Goal: Task Accomplishment & Management: Use online tool/utility

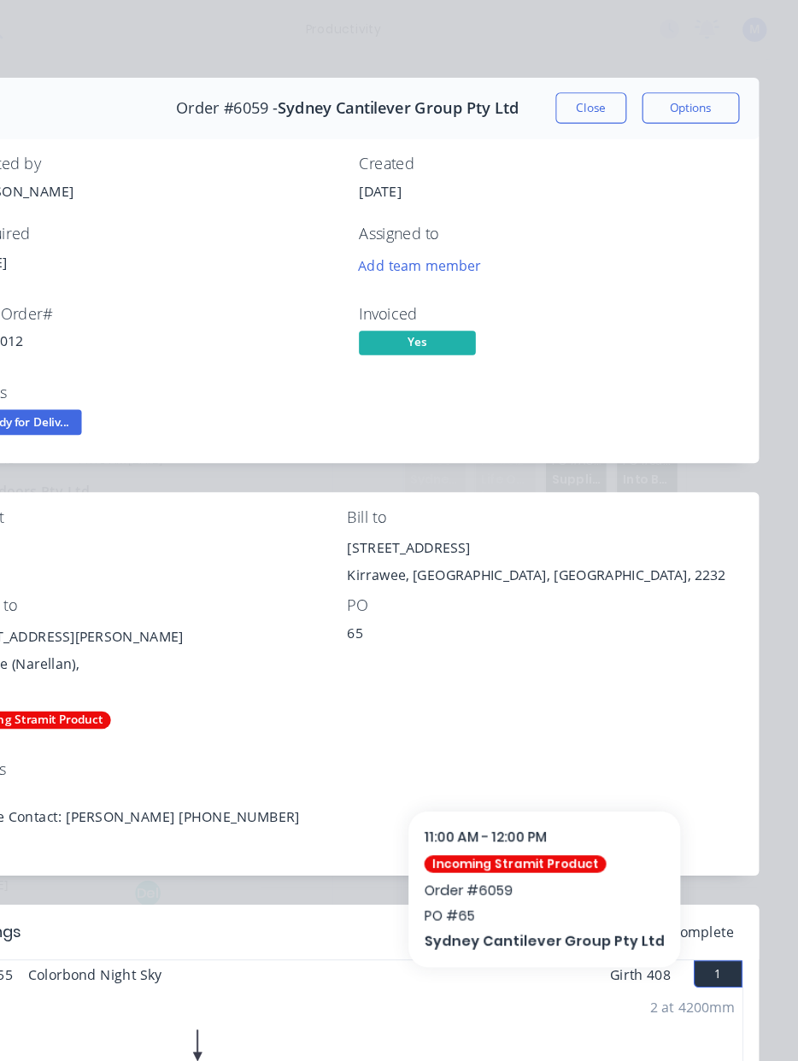
scroll to position [10, 0]
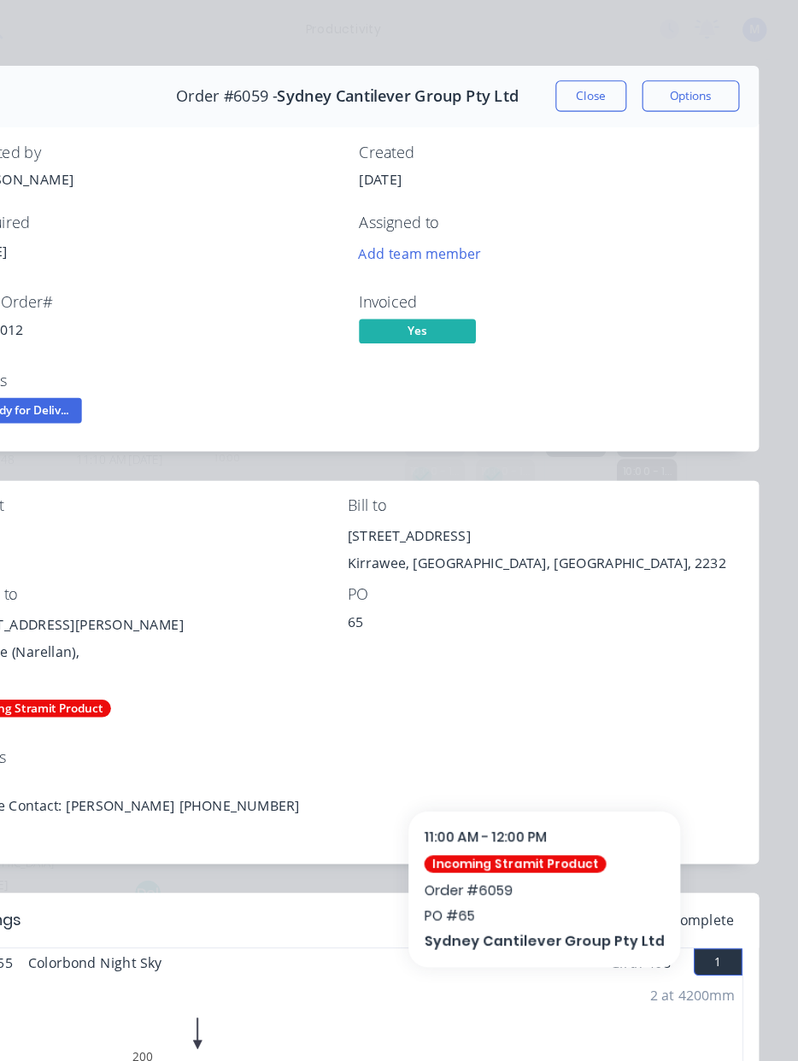
click at [585, 72] on button "Close" at bounding box center [616, 84] width 62 height 27
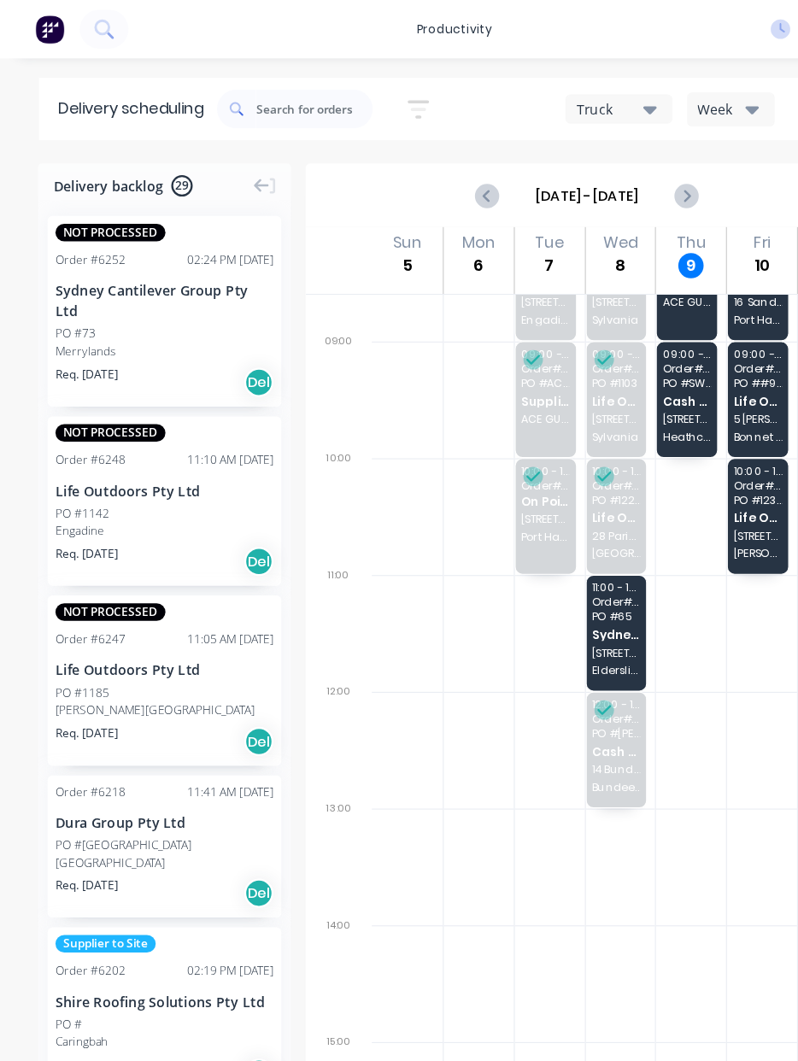
click at [40, 27] on img at bounding box center [44, 26] width 26 height 26
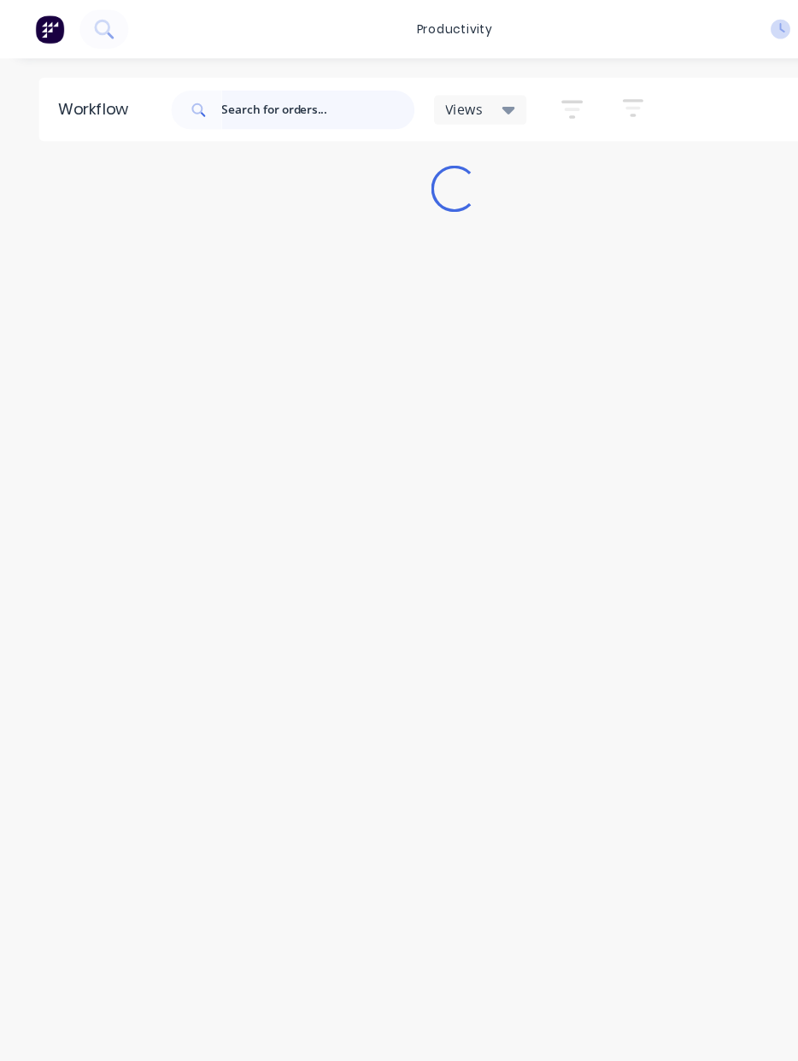
click at [227, 106] on input "text" at bounding box center [279, 96] width 169 height 34
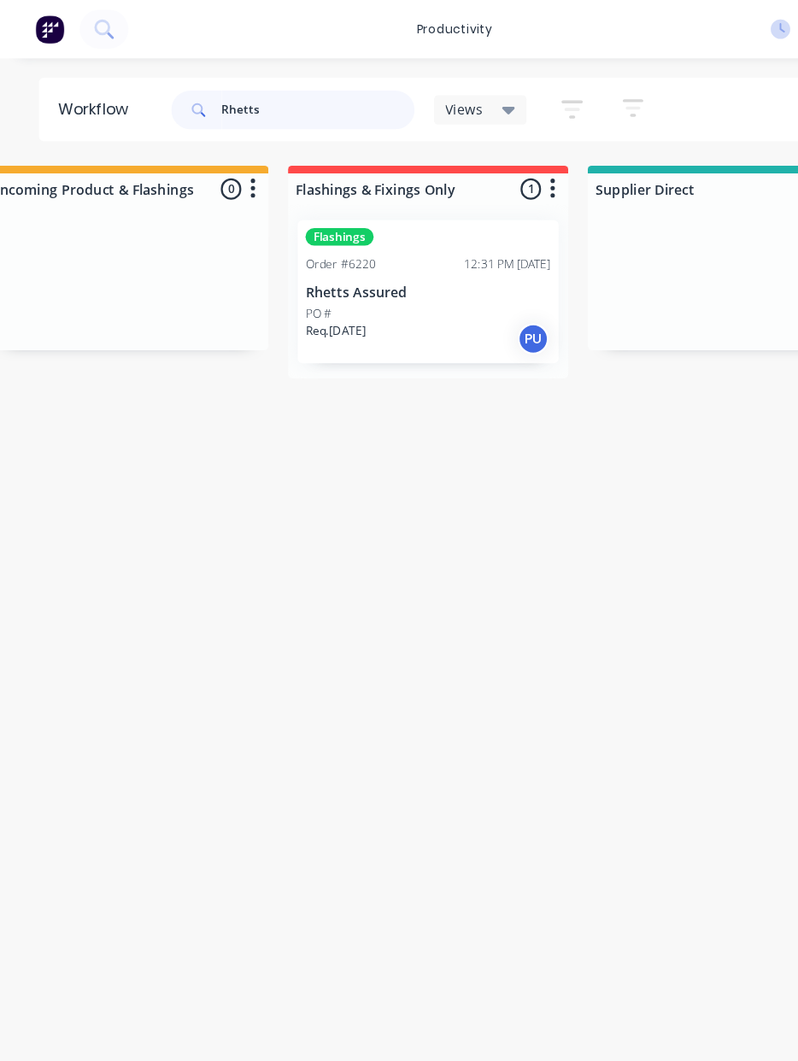
scroll to position [0, 1107]
click at [297, 287] on p "Req. [DATE]" at bounding box center [286, 290] width 53 height 15
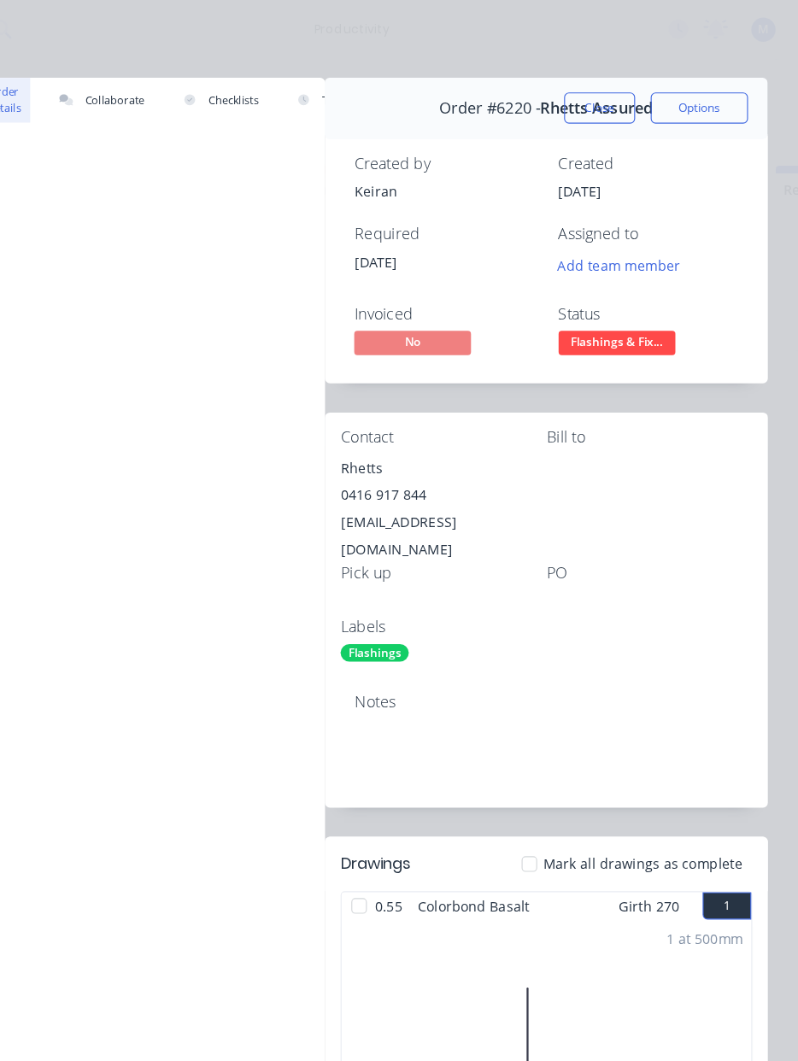
scroll to position [0, 0]
click at [585, 97] on button "Close" at bounding box center [616, 94] width 62 height 27
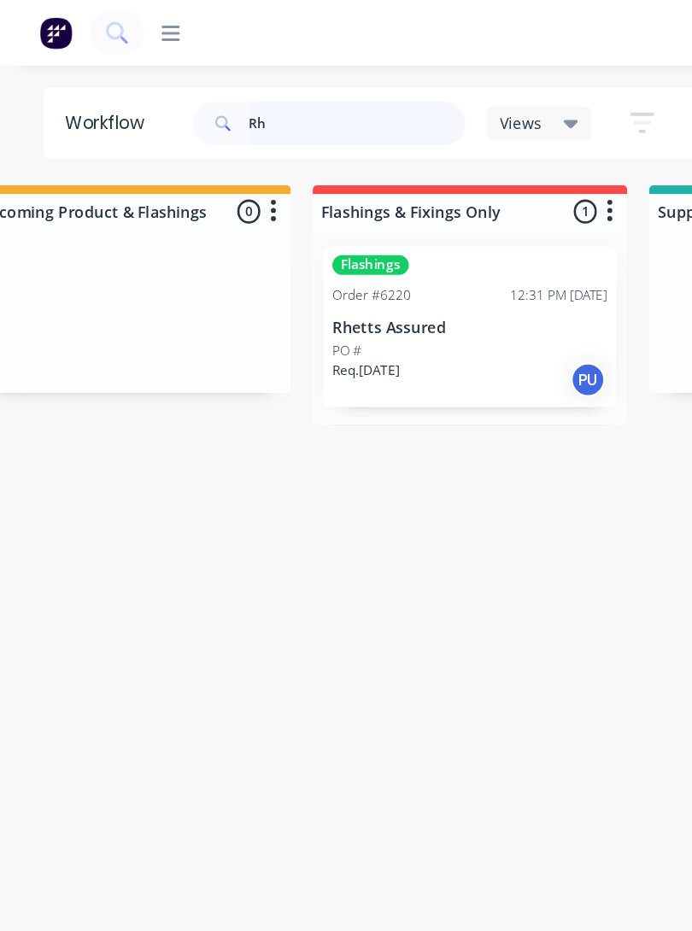
type input "R"
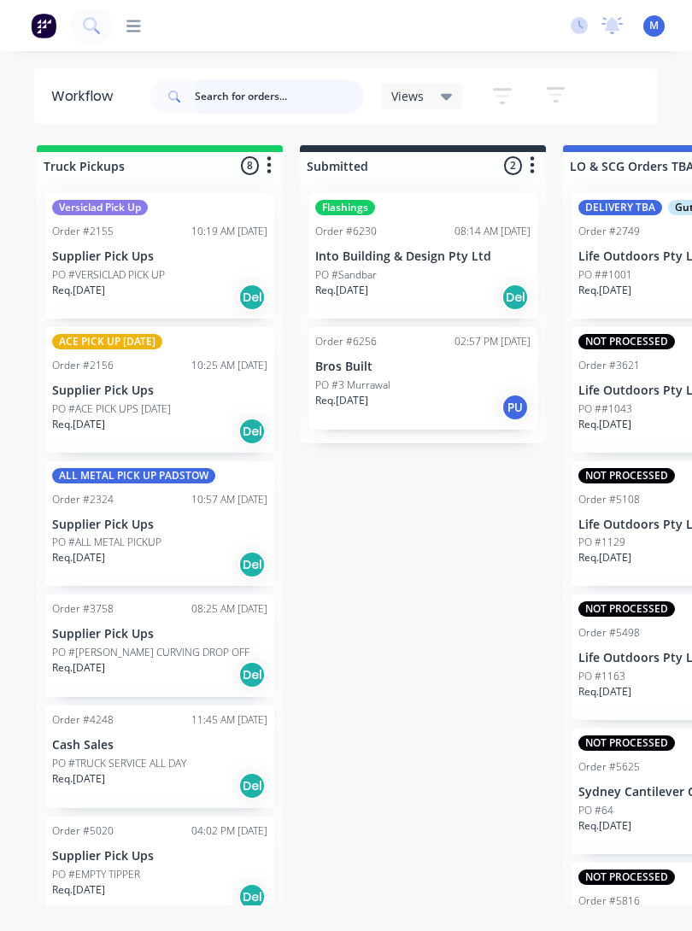
click at [298, 85] on input "text" at bounding box center [279, 96] width 169 height 34
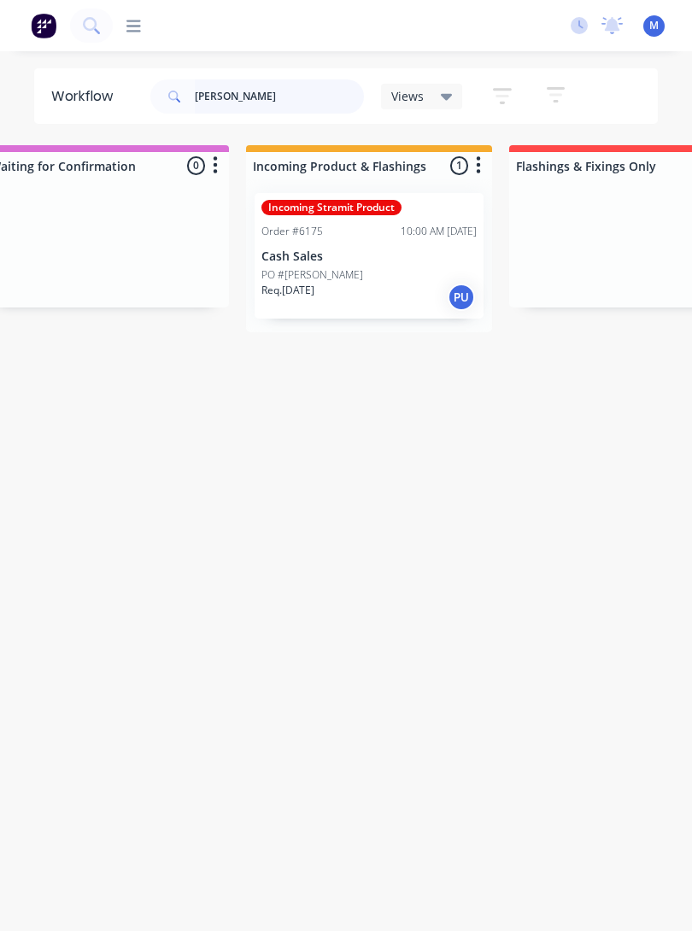
scroll to position [0, 844]
type input "[PERSON_NAME]"
click at [350, 263] on div "Incoming Stramit Product Order #6175 10:00 AM [DATE] Cash Sales PO #[PERSON_NAM…" at bounding box center [368, 256] width 229 height 126
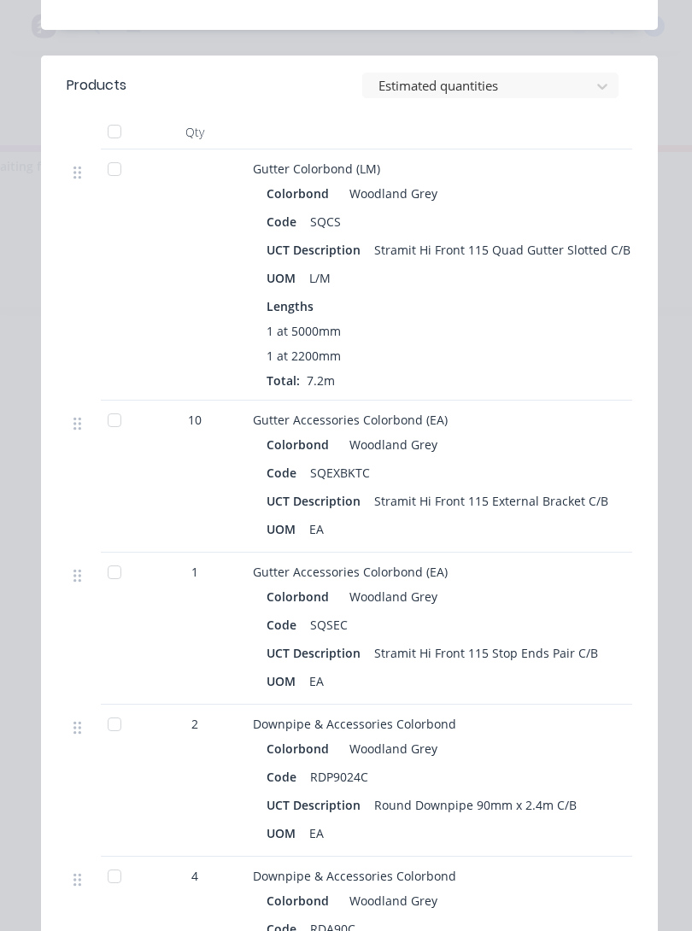
scroll to position [710, 0]
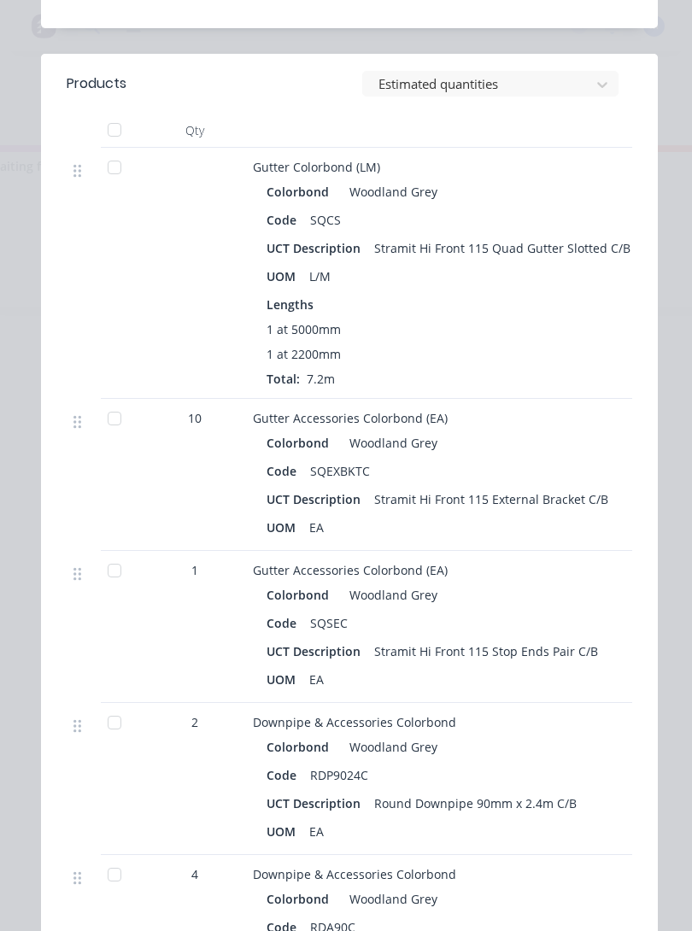
click at [102, 169] on div at bounding box center [114, 167] width 34 height 34
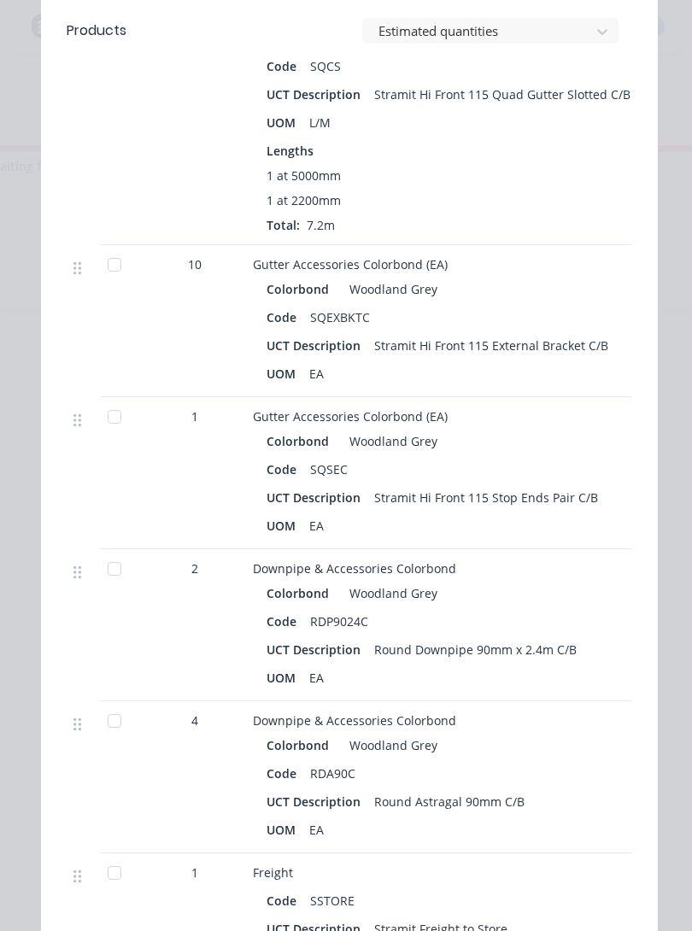
scroll to position [868, 0]
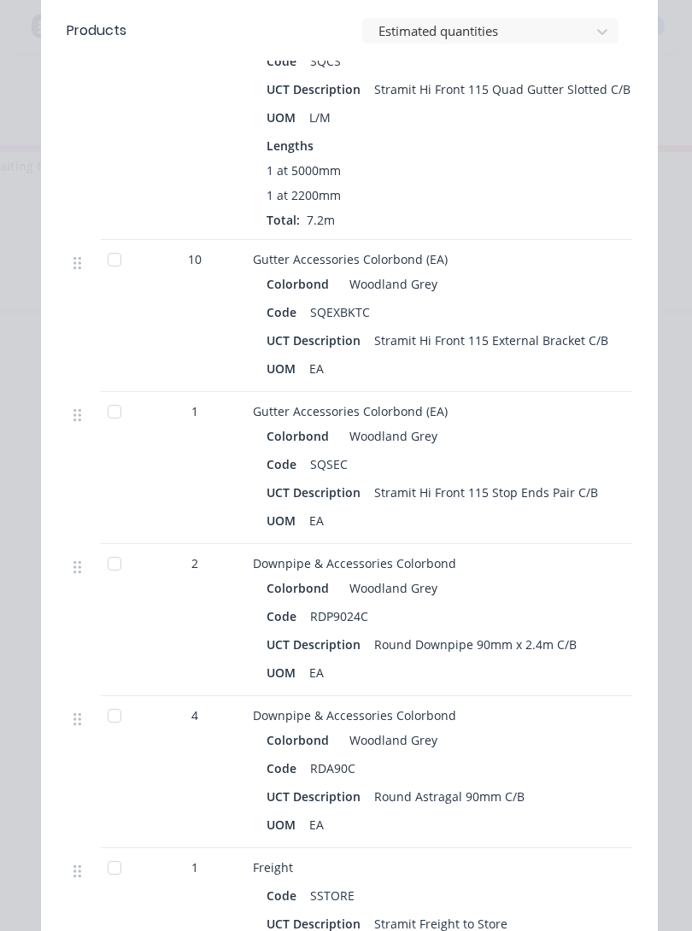
click at [114, 563] on div at bounding box center [114, 563] width 34 height 34
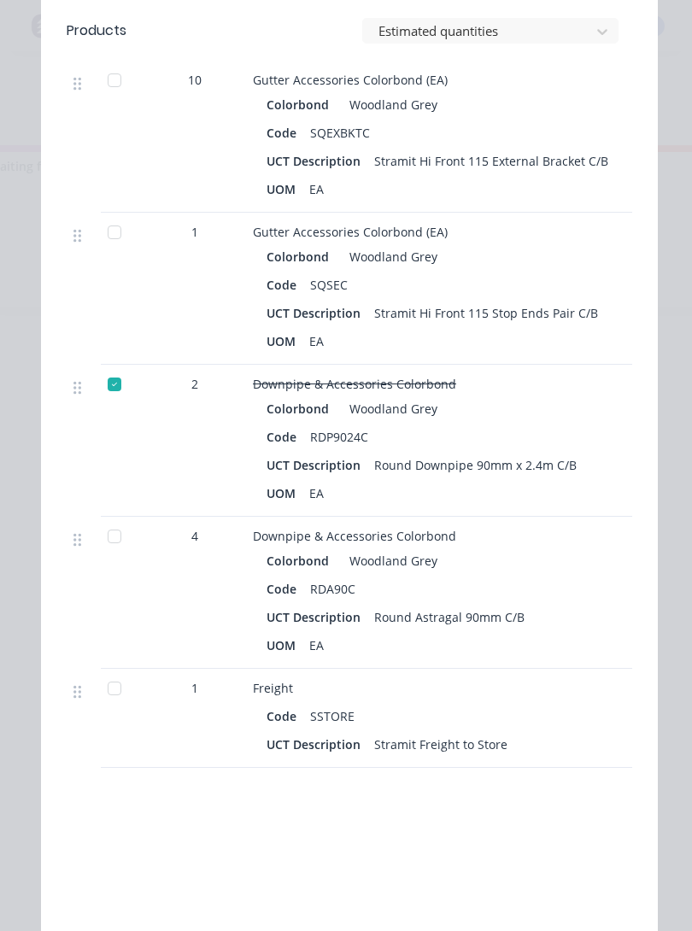
scroll to position [1045, 0]
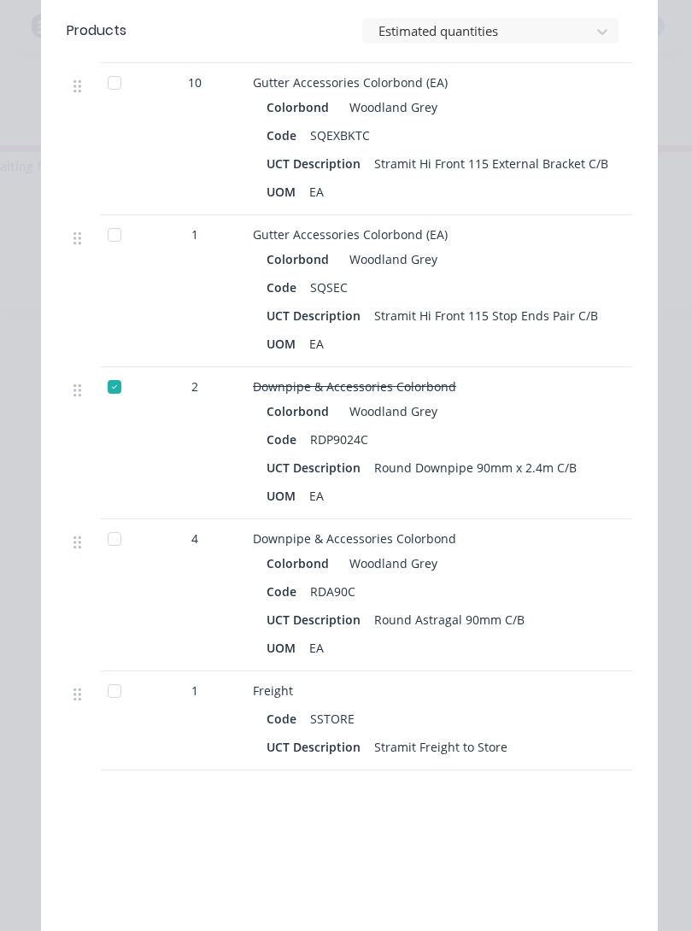
click at [112, 692] on div at bounding box center [114, 691] width 34 height 34
click at [120, 537] on div at bounding box center [114, 539] width 34 height 34
click at [107, 242] on div at bounding box center [114, 235] width 34 height 34
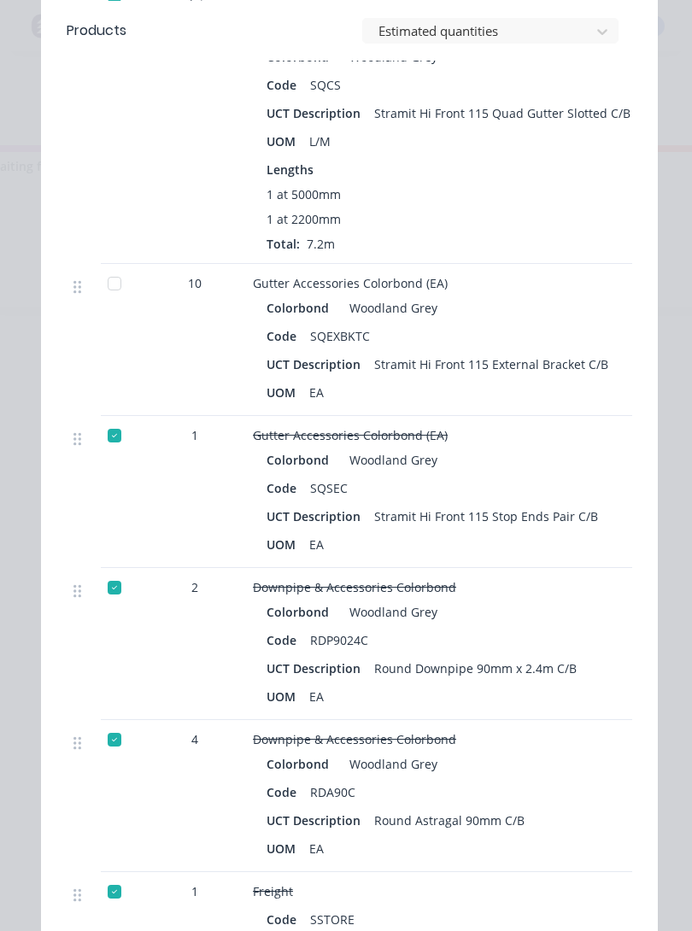
click at [117, 293] on div at bounding box center [114, 283] width 34 height 34
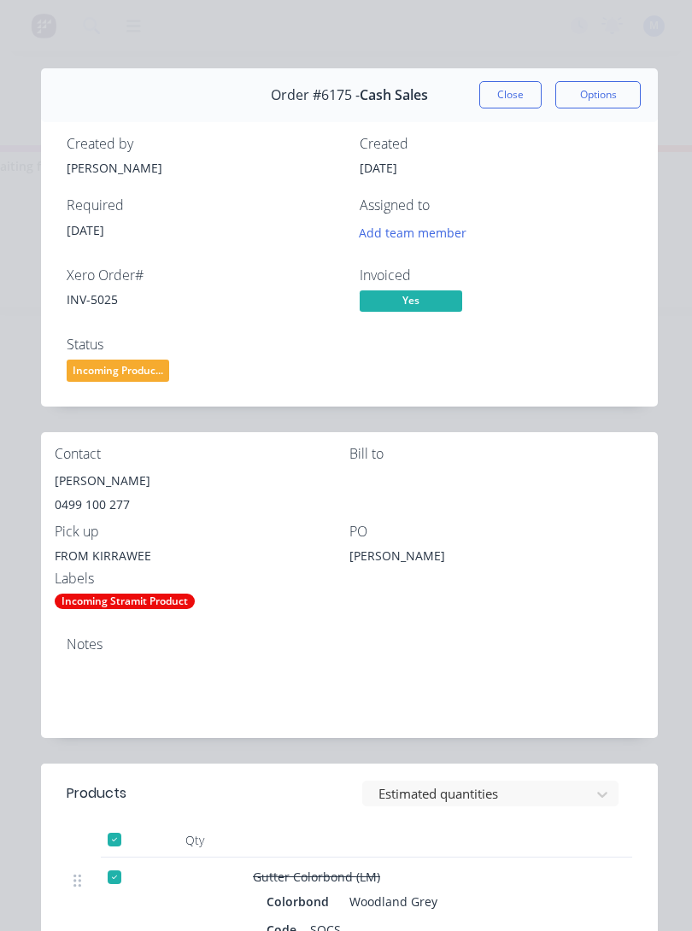
scroll to position [0, 0]
click at [104, 365] on span "Incoming Produc..." at bounding box center [118, 369] width 102 height 21
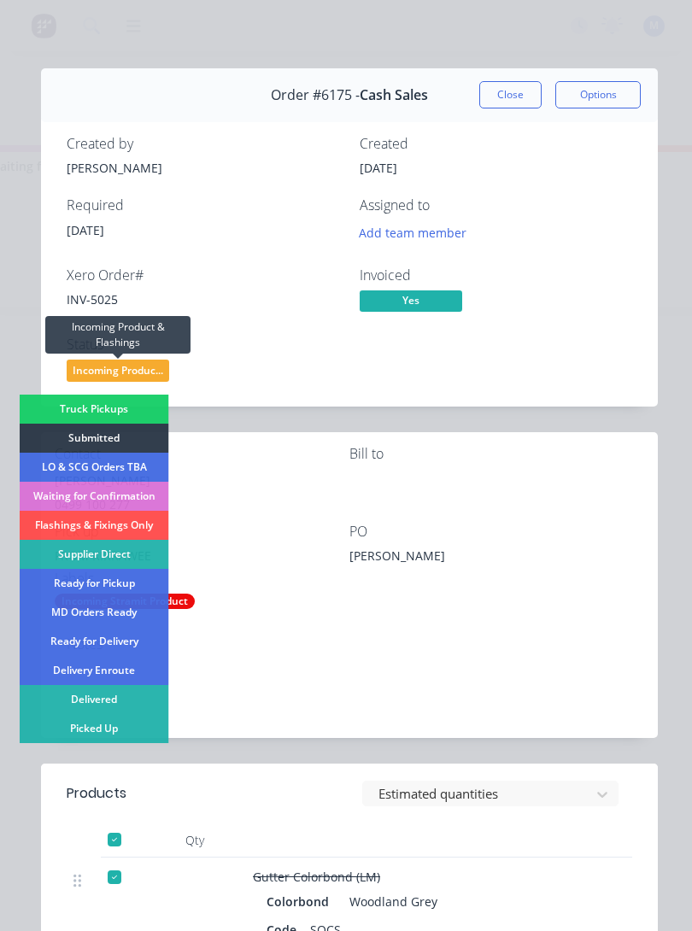
click at [65, 730] on div "Picked Up" at bounding box center [94, 728] width 149 height 29
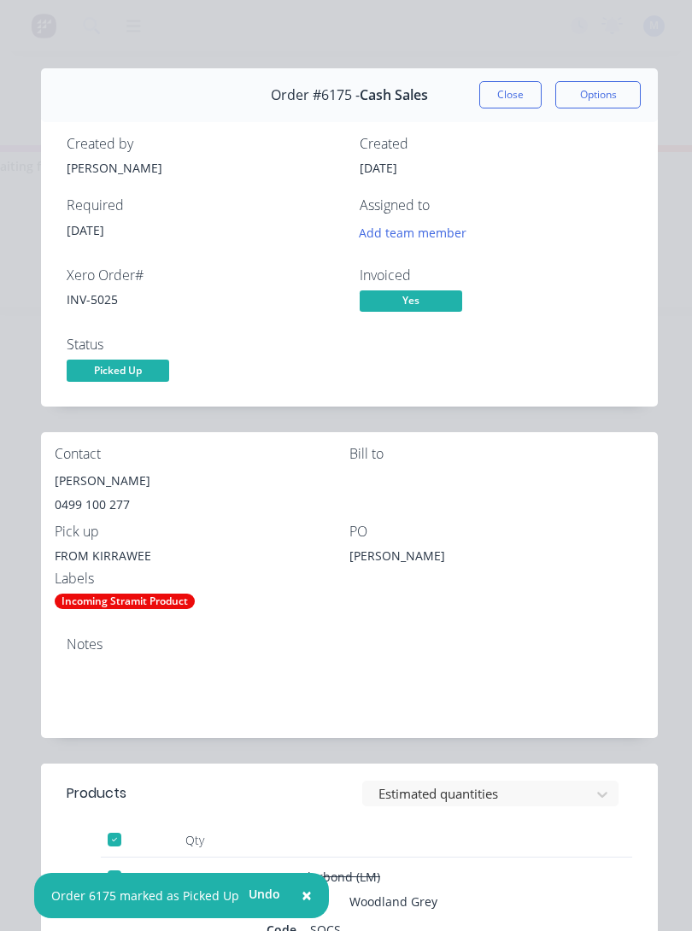
click at [523, 98] on button "Close" at bounding box center [510, 94] width 62 height 27
